Goal: Information Seeking & Learning: Learn about a topic

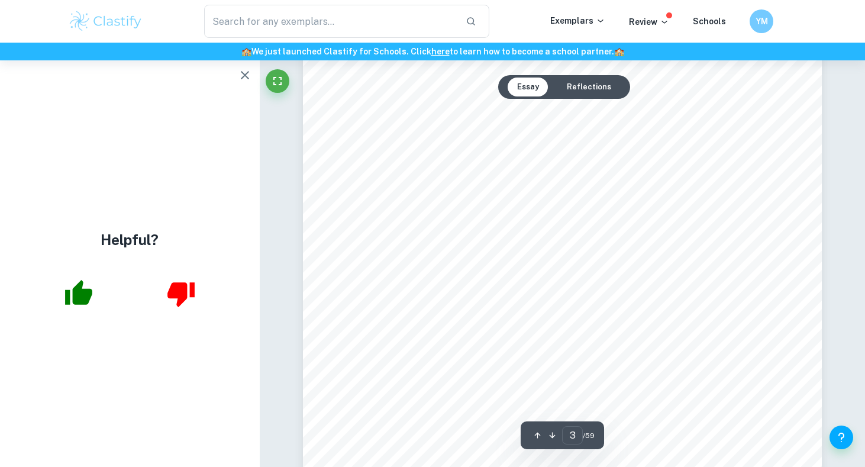
scroll to position [2497, 0]
click at [234, 71] on button "button" at bounding box center [245, 75] width 24 height 24
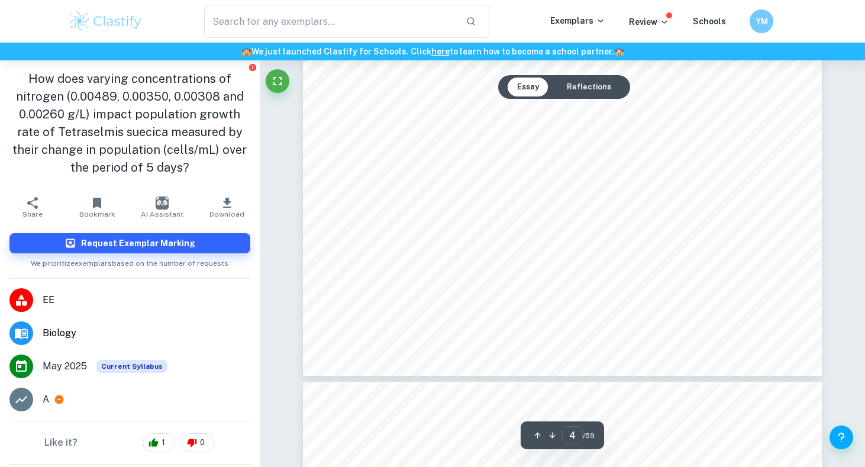
type input "3"
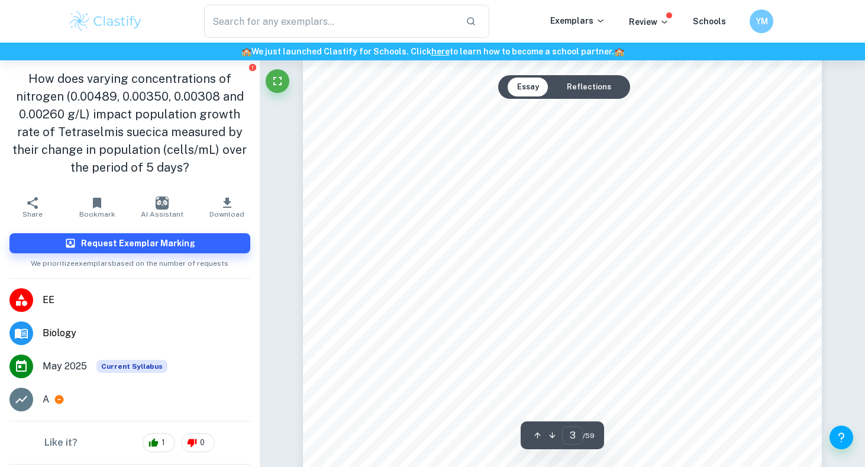
scroll to position [1502, 0]
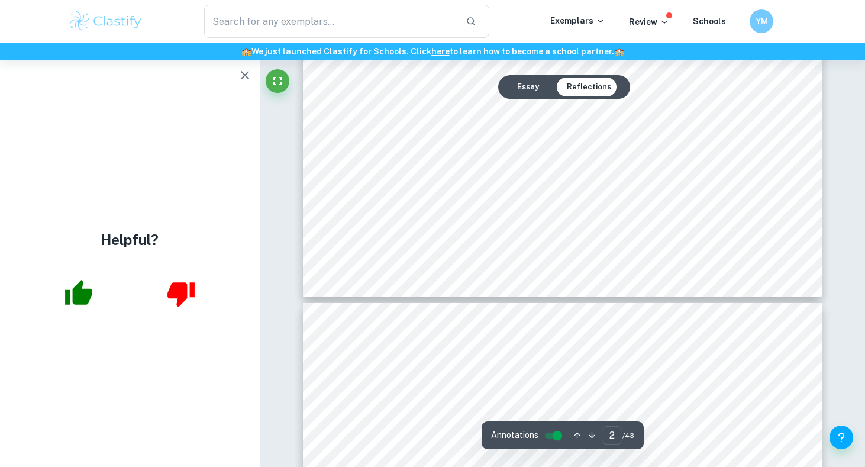
type input "3"
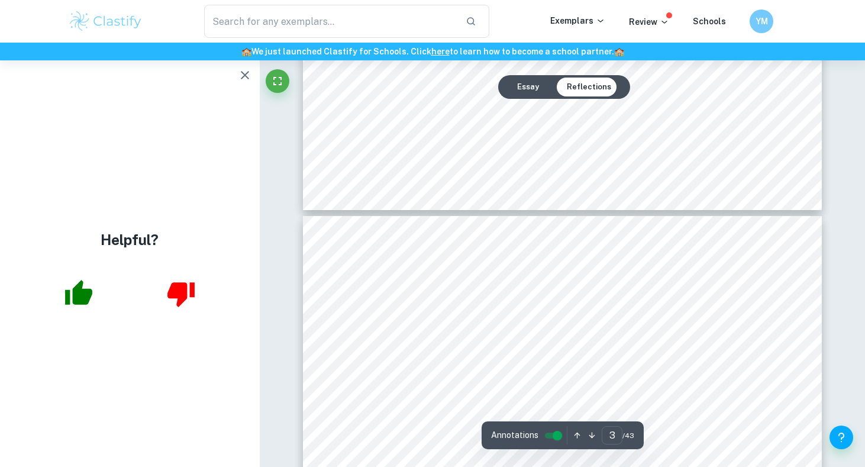
scroll to position [1426, 0]
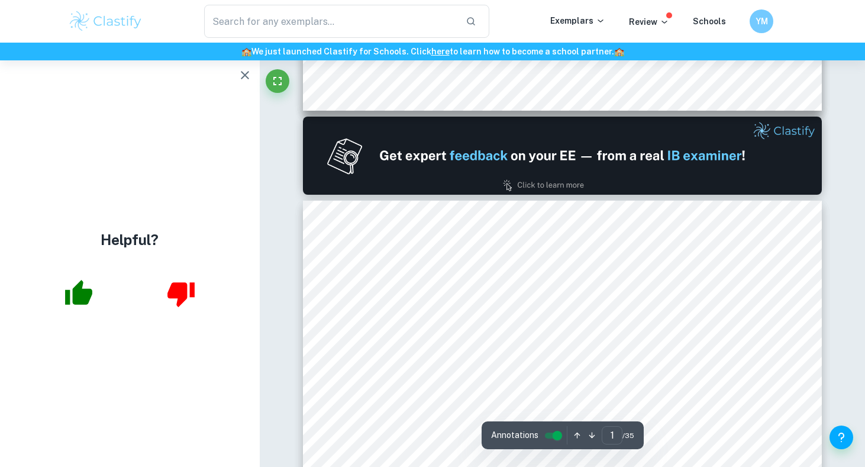
type input "2"
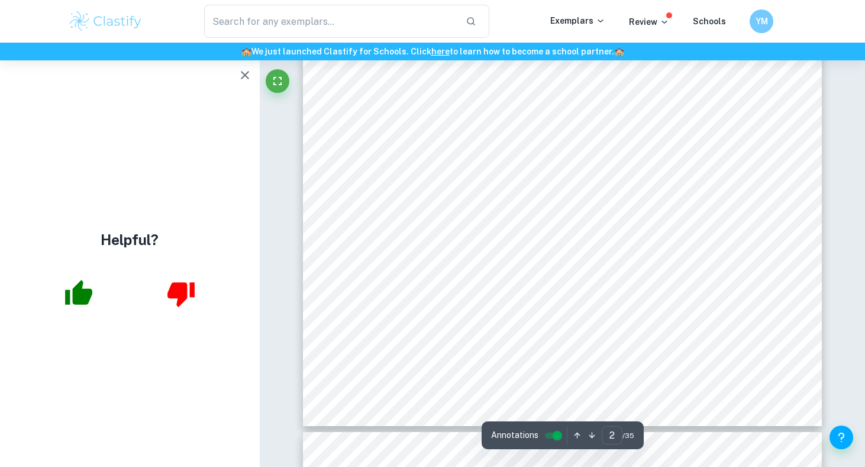
scroll to position [1095, 0]
